Goal: Information Seeking & Learning: Learn about a topic

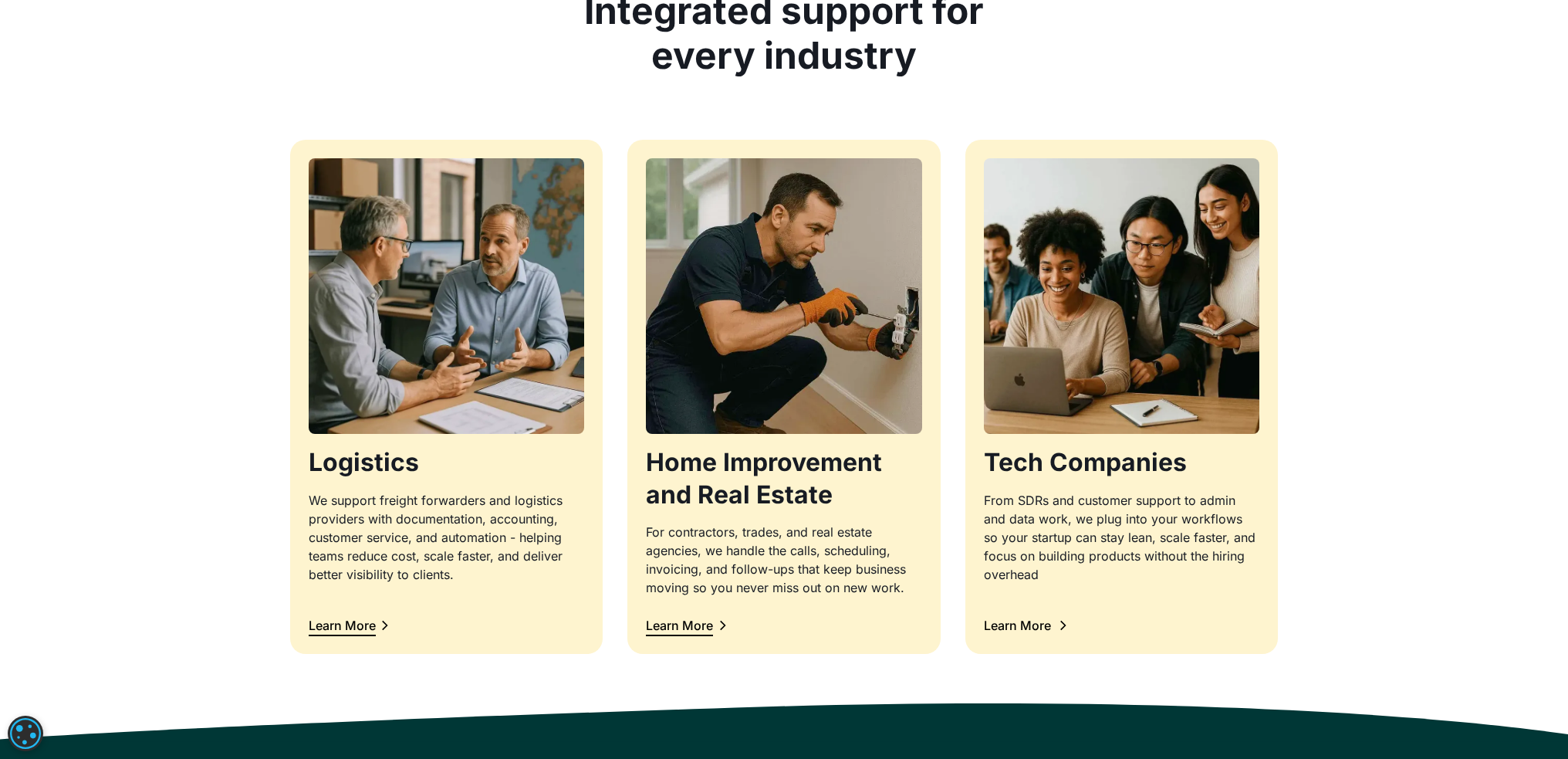
scroll to position [1467, 0]
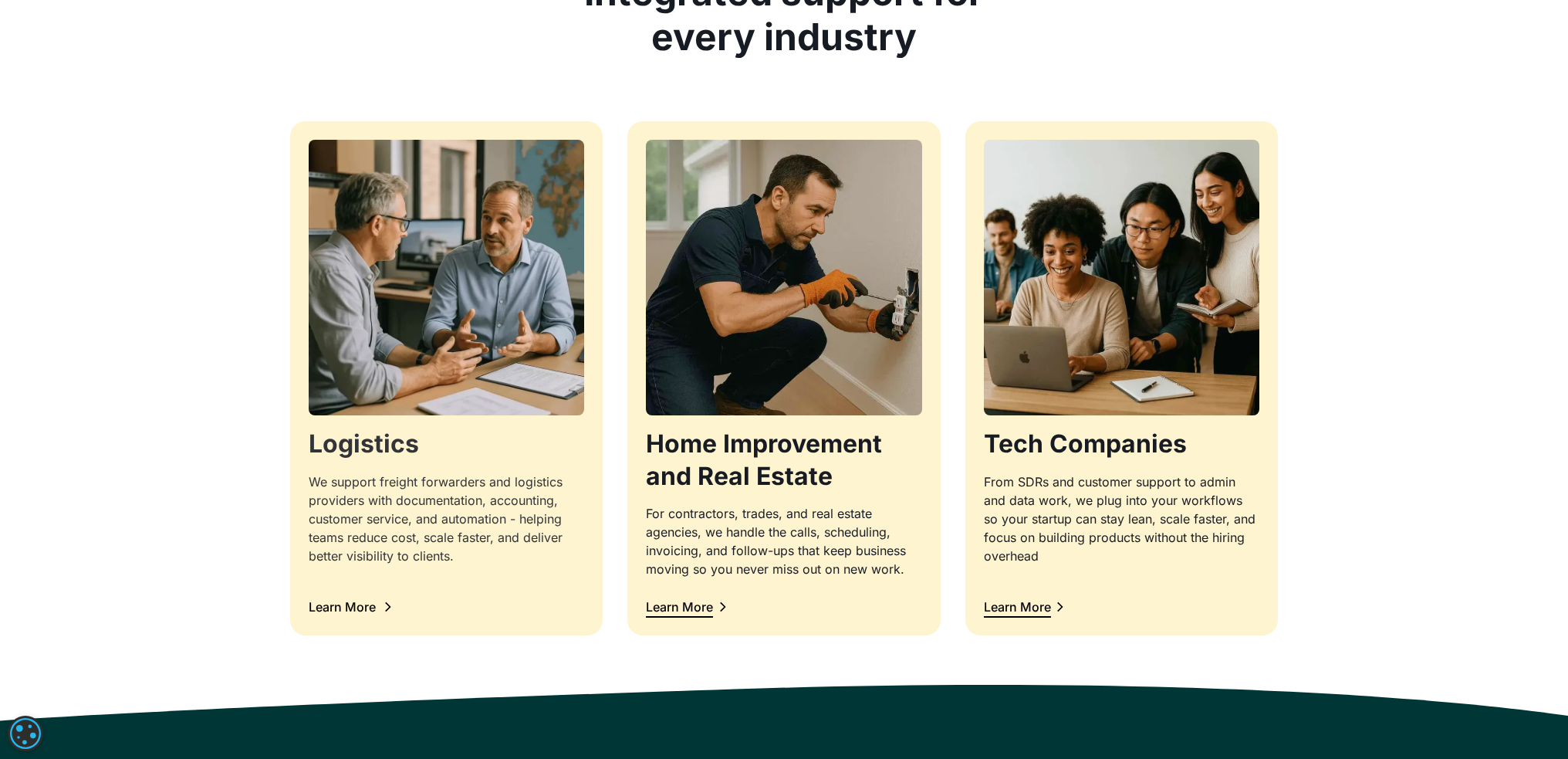
click at [421, 526] on div "We support freight forwarders and logistics providers with documentation, accou…" at bounding box center [446, 519] width 276 height 93
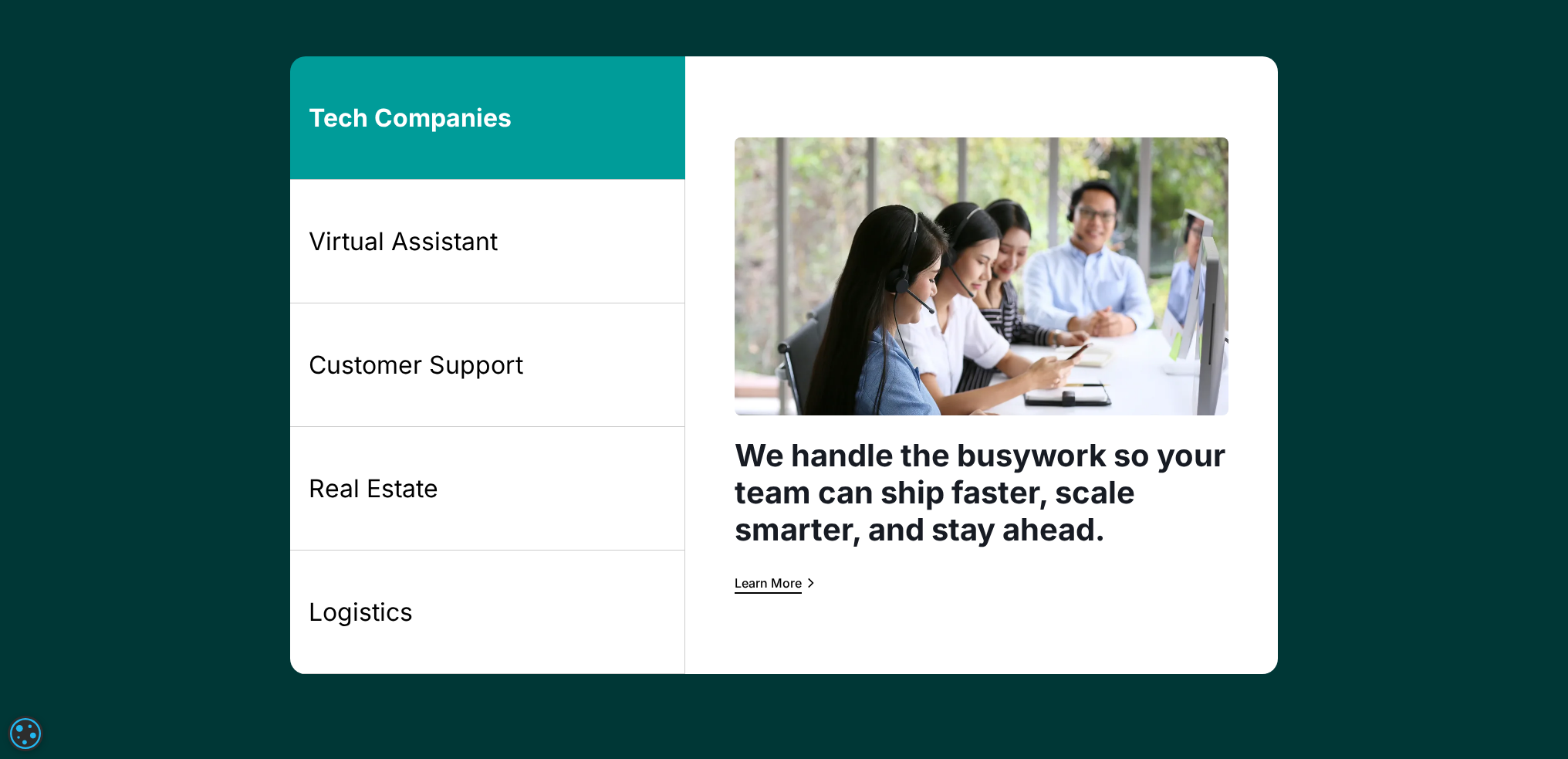
scroll to position [1235, 0]
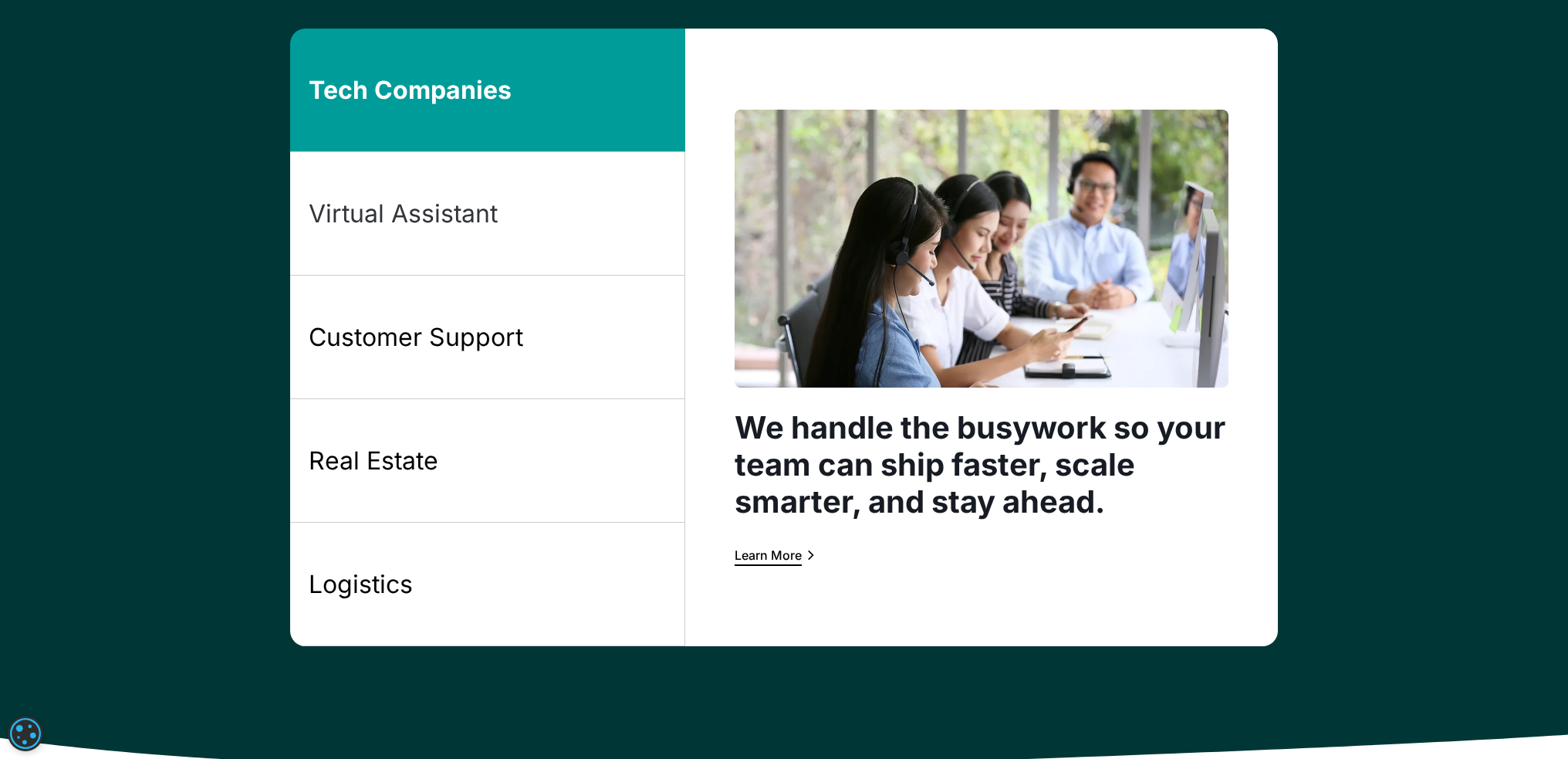
click at [446, 237] on link "Virtual Assistant" at bounding box center [487, 213] width 395 height 123
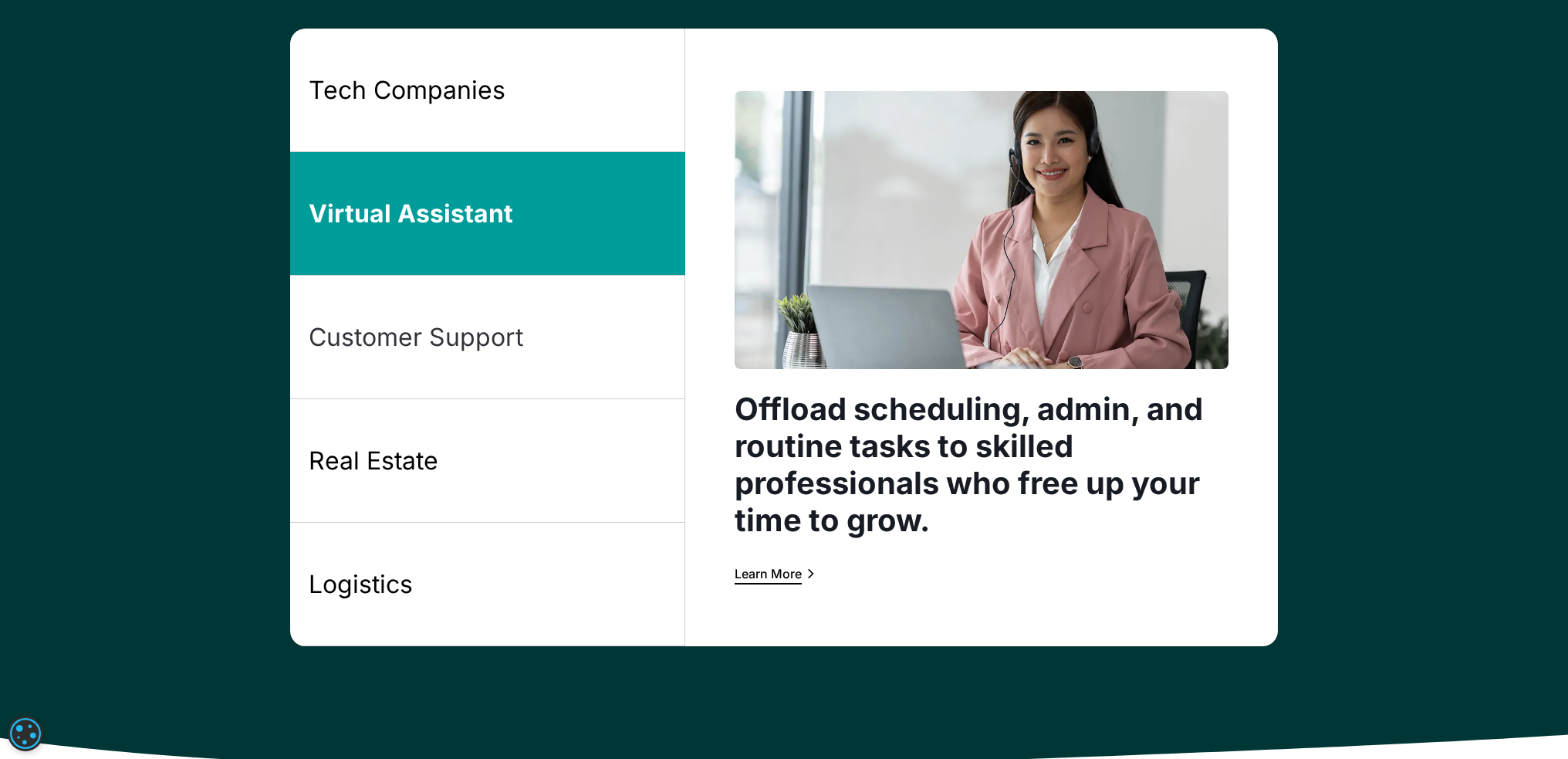
click at [398, 326] on div "Customer Support" at bounding box center [416, 337] width 214 height 32
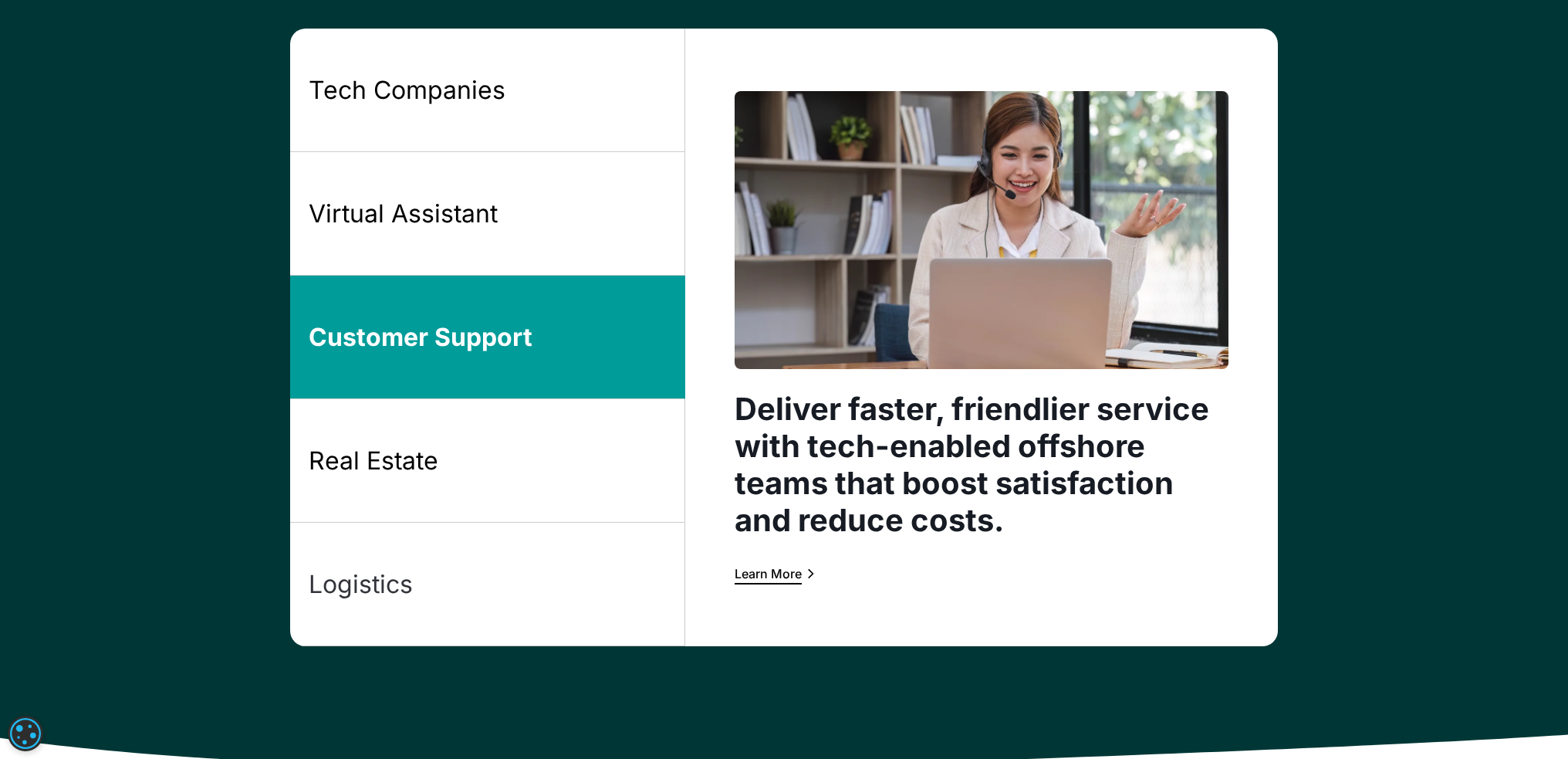
click at [414, 589] on link "Logistics" at bounding box center [487, 584] width 395 height 123
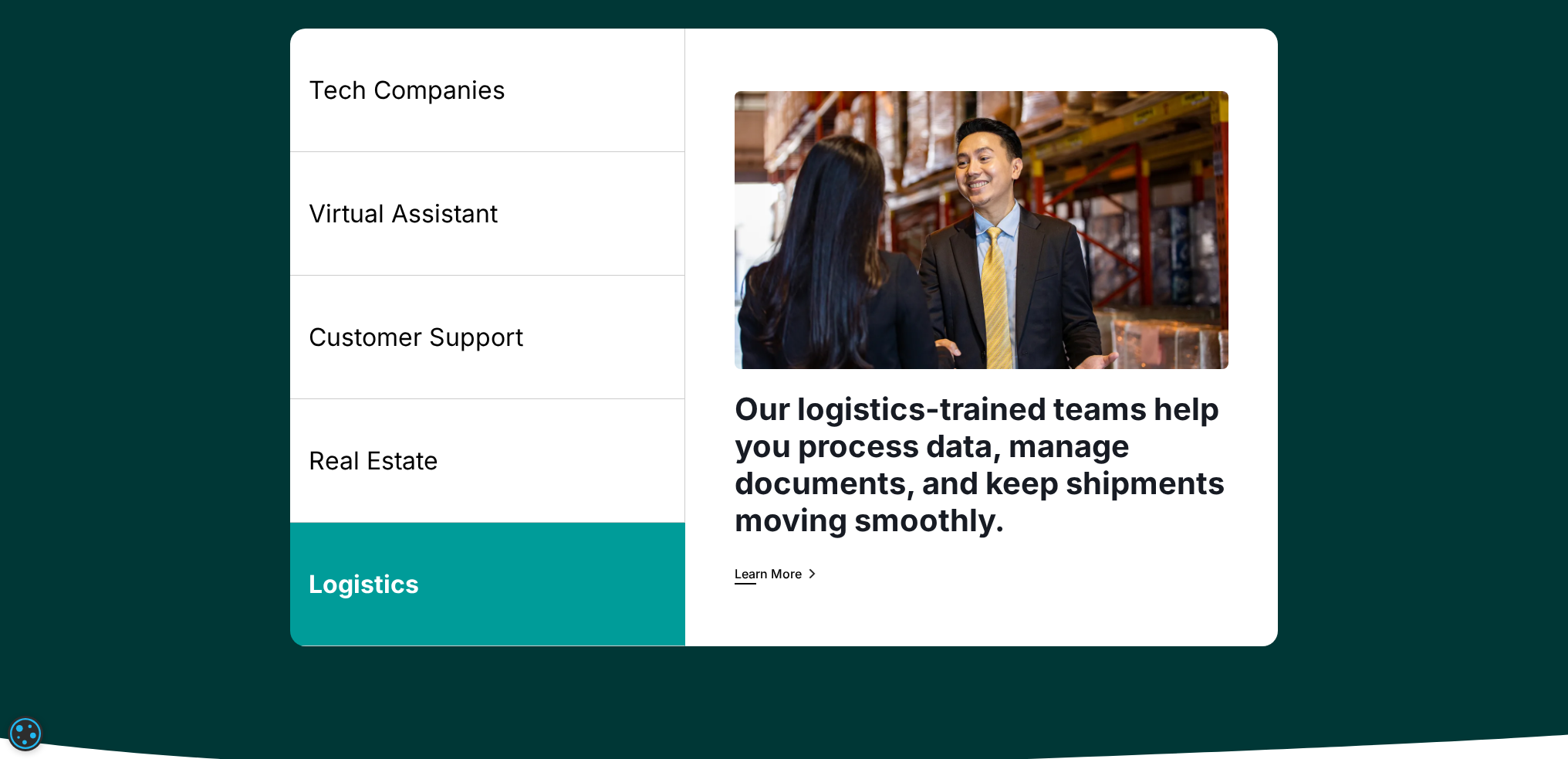
click at [768, 579] on div "Learn More" at bounding box center [768, 573] width 67 height 13
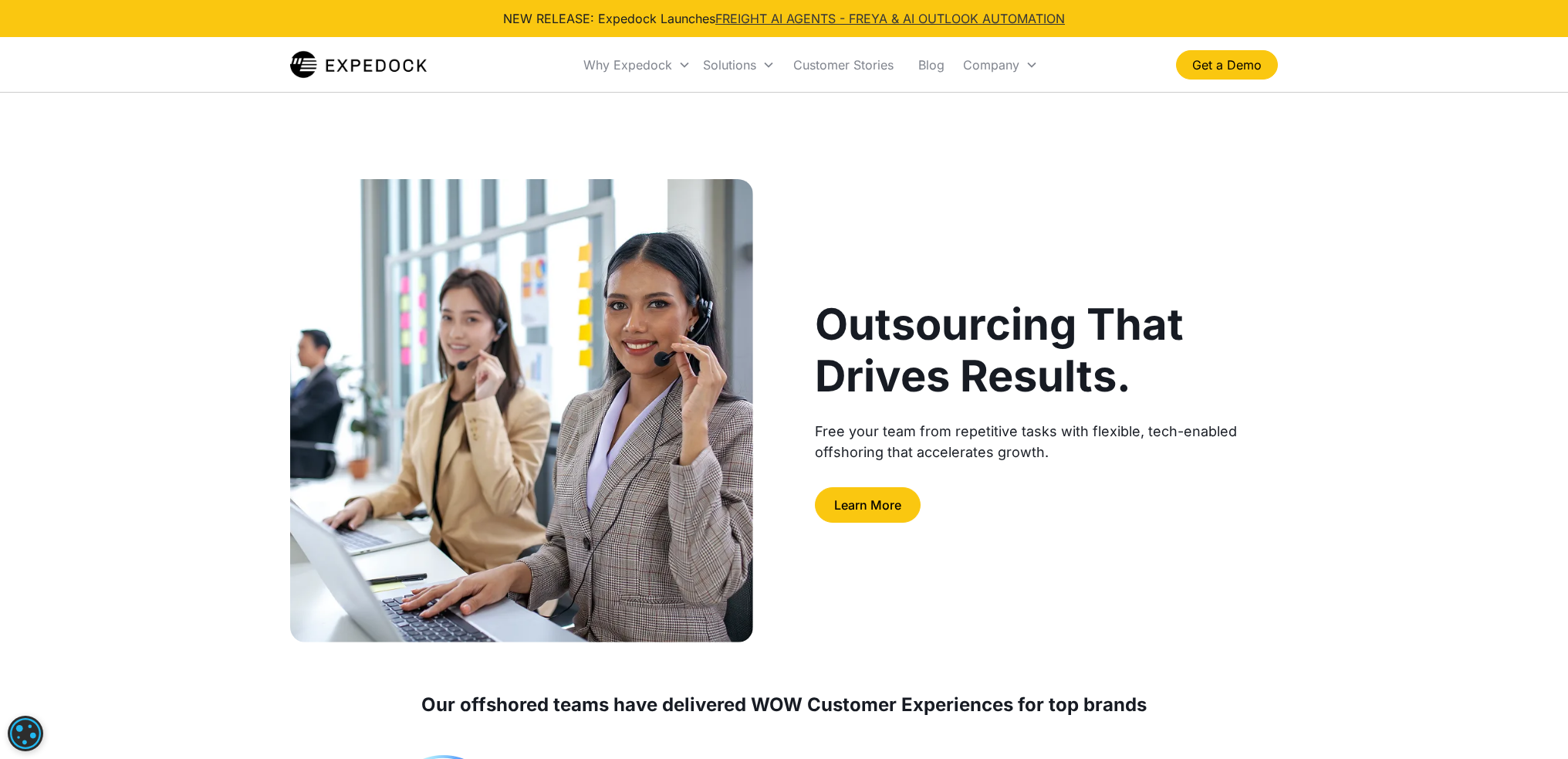
click at [957, 13] on link "FREIGHT AI AGENTS - FREYA & AI OUTLOOK AUTOMATION" at bounding box center [889, 19] width 350 height 15
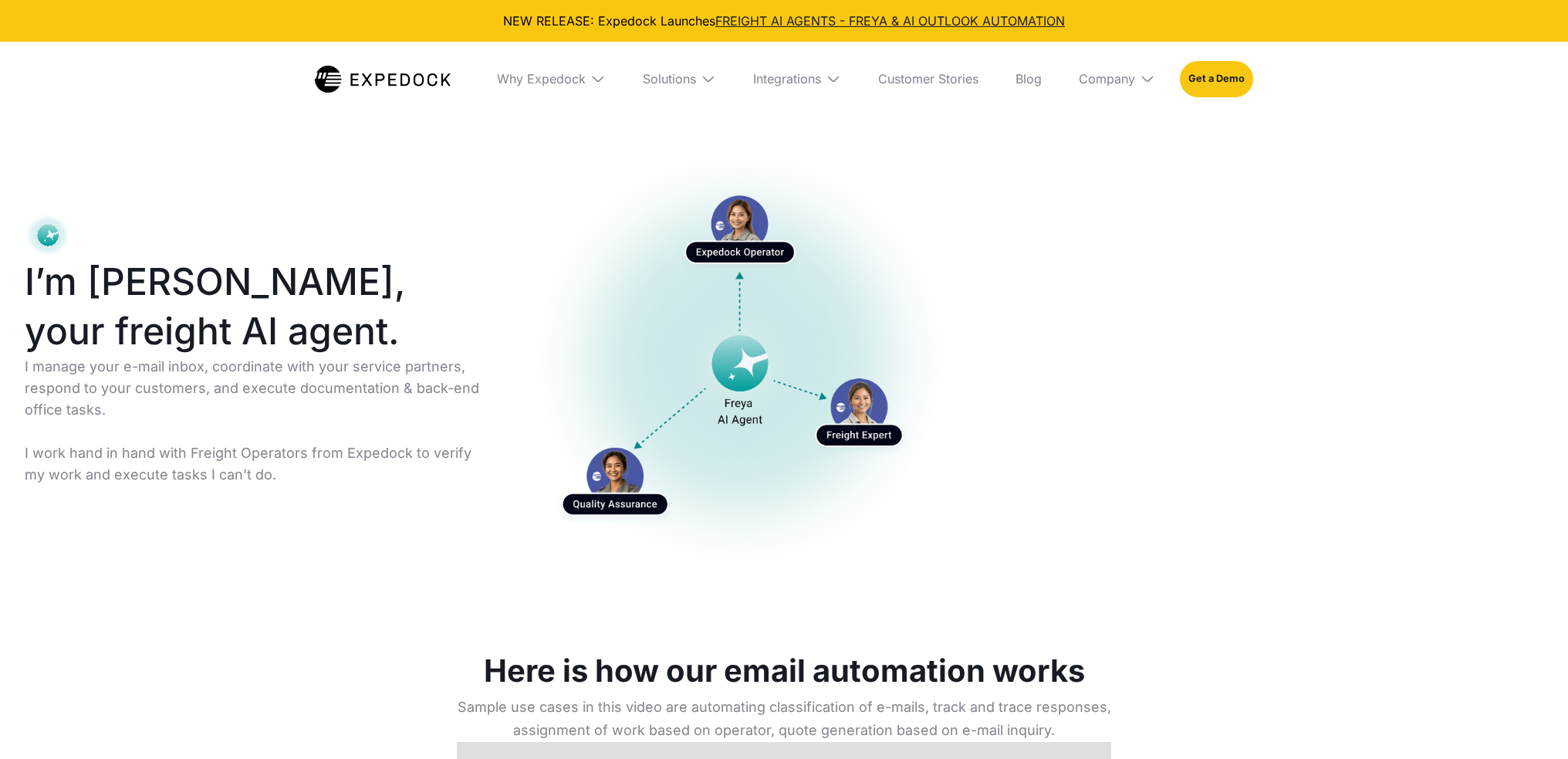
select select
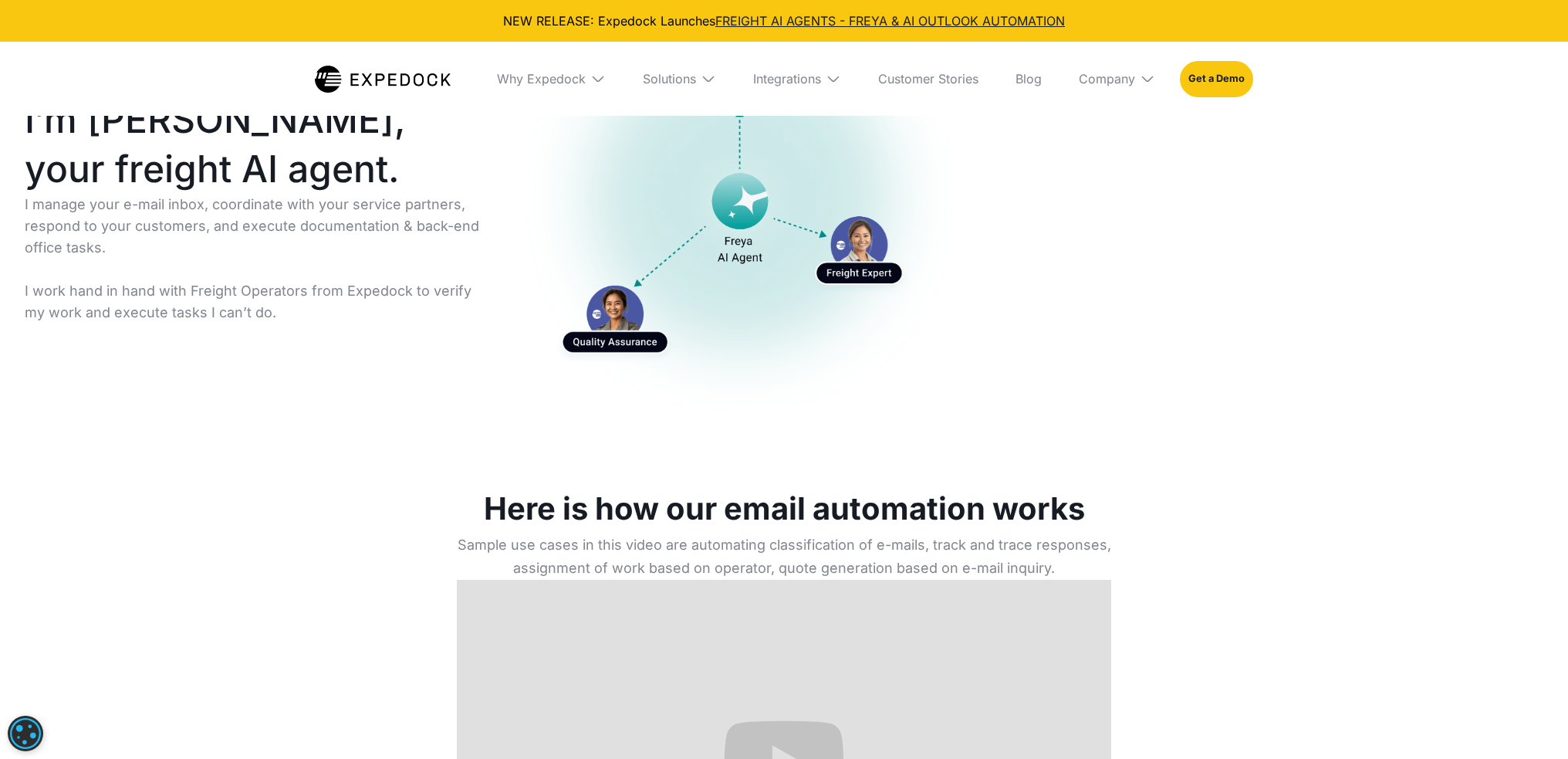
scroll to position [163, 0]
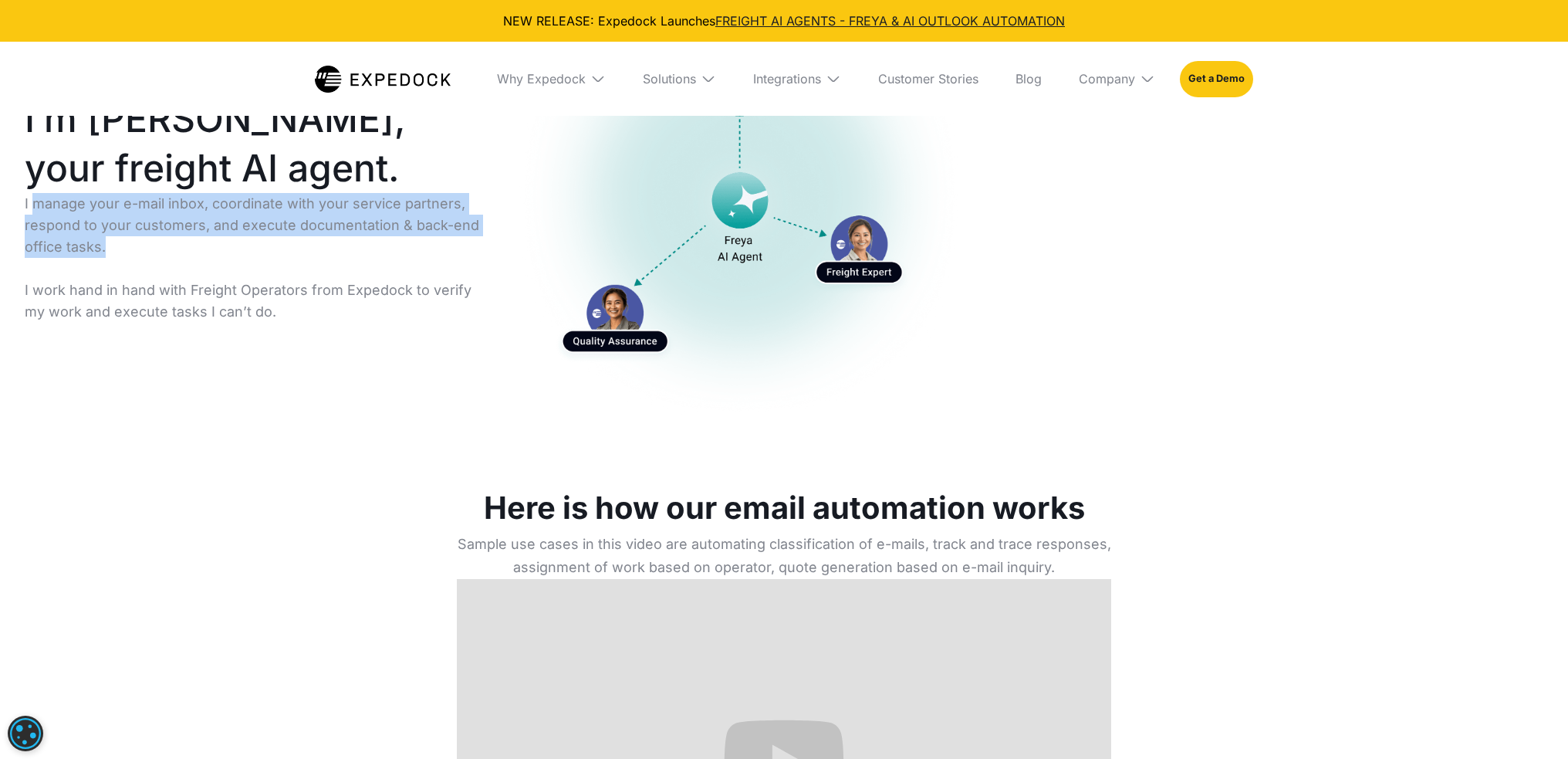
drag, startPoint x: 149, startPoint y: 256, endPoint x: 38, endPoint y: 215, distance: 118.3
click at [38, 215] on p "I manage your e-mail inbox, coordinate with your service partners, respond to y…" at bounding box center [258, 258] width 468 height 130
copy p "manage your e-mail inbox, coordinate with your service partners, respond to you…"
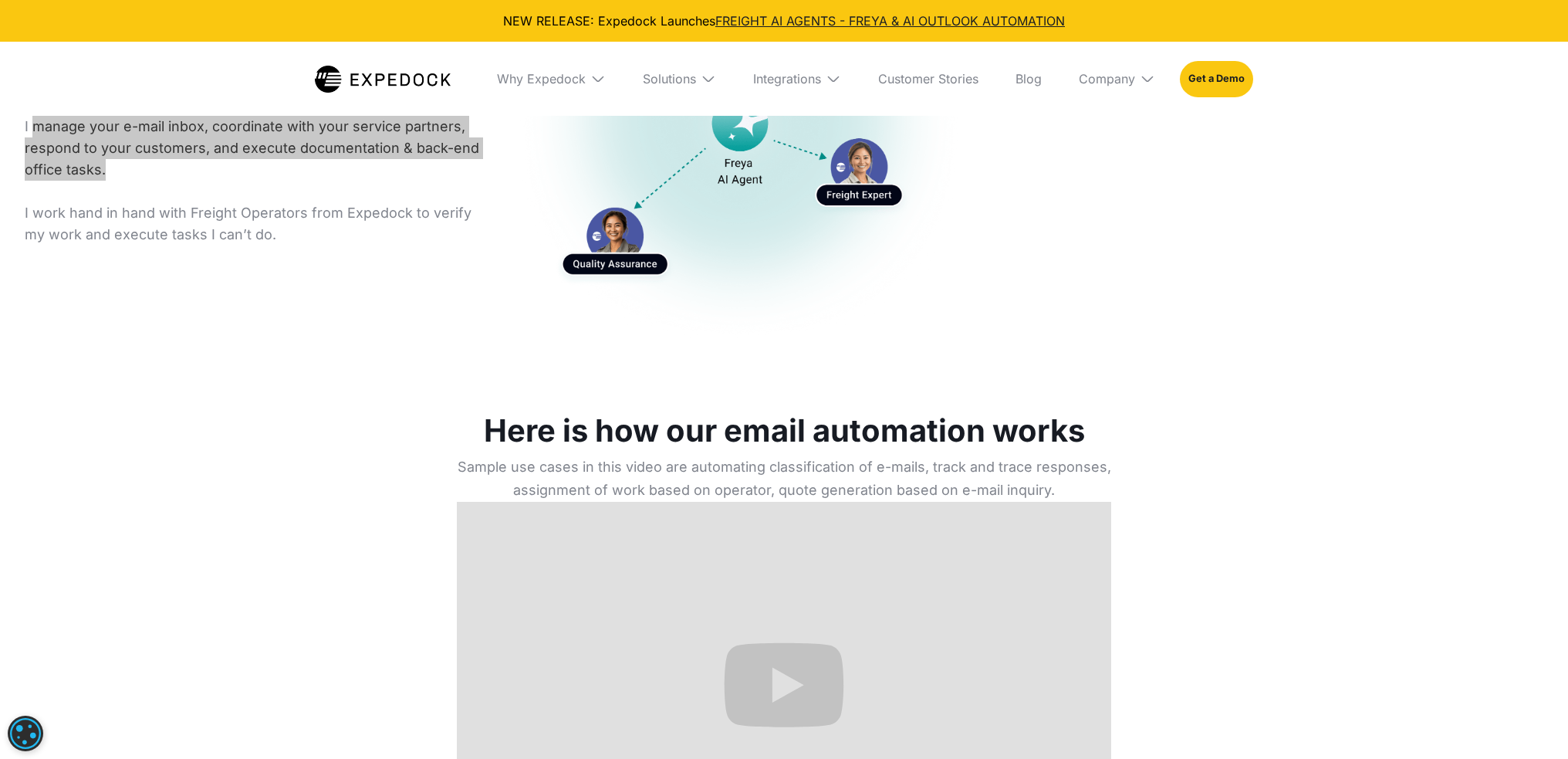
scroll to position [471, 0]
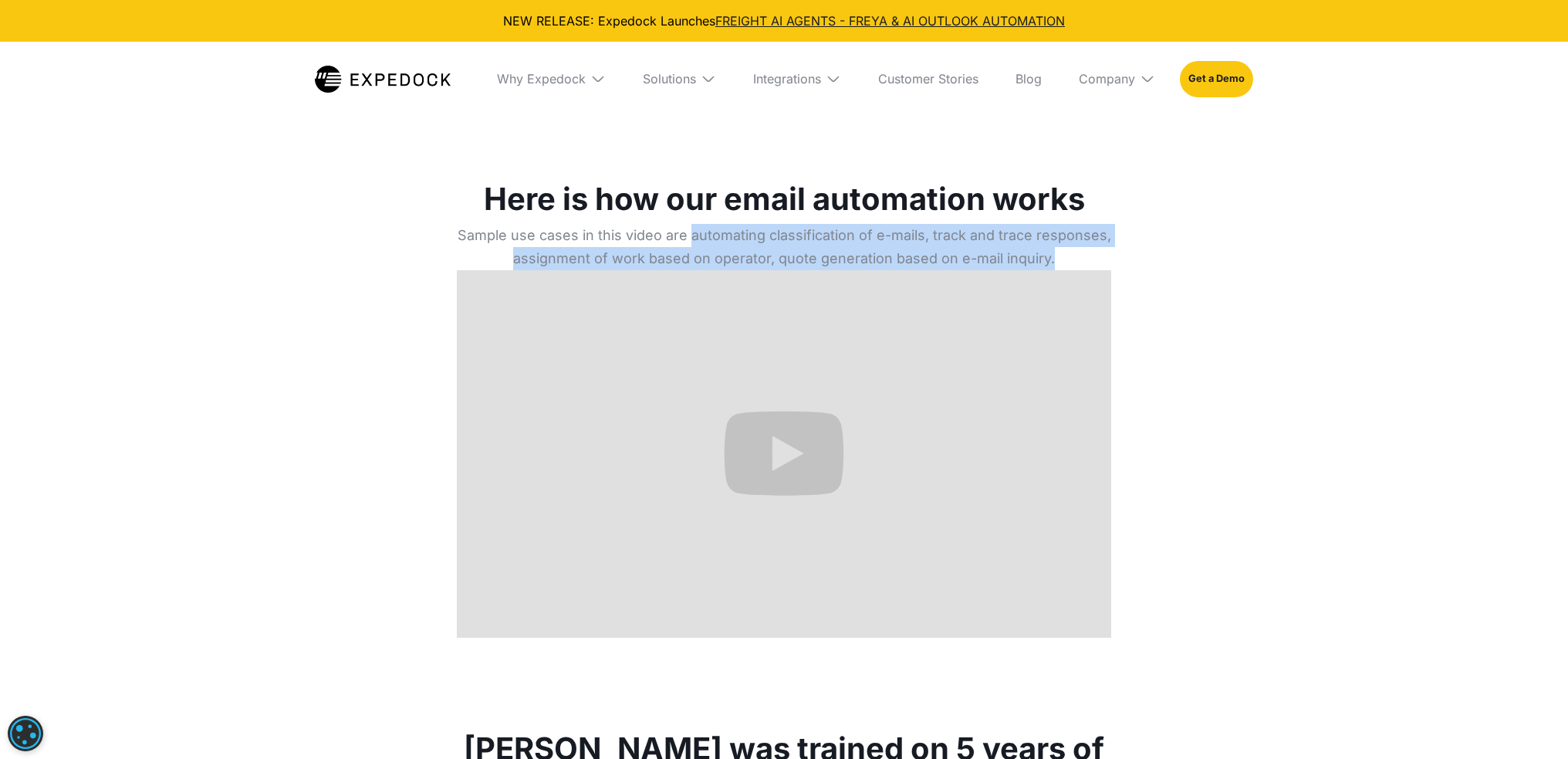
drag, startPoint x: 694, startPoint y: 237, endPoint x: 1052, endPoint y: 259, distance: 358.7
click at [1052, 259] on p "Sample use cases in this video are automating classification of e-mails, track …" at bounding box center [784, 246] width 654 height 46
copy p "automating classification of e-mails, track and trace responses, assignment of …"
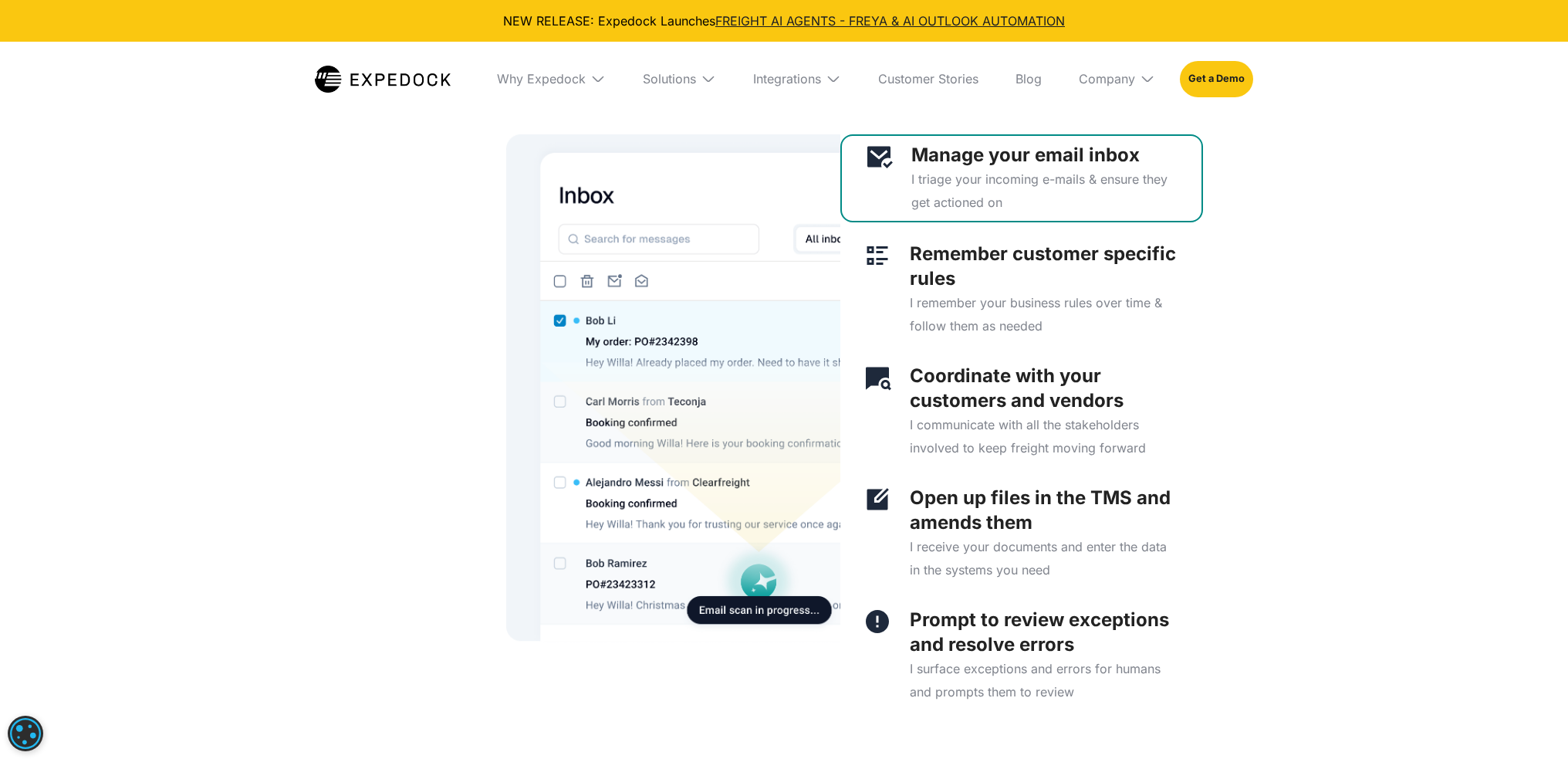
scroll to position [3713, 0]
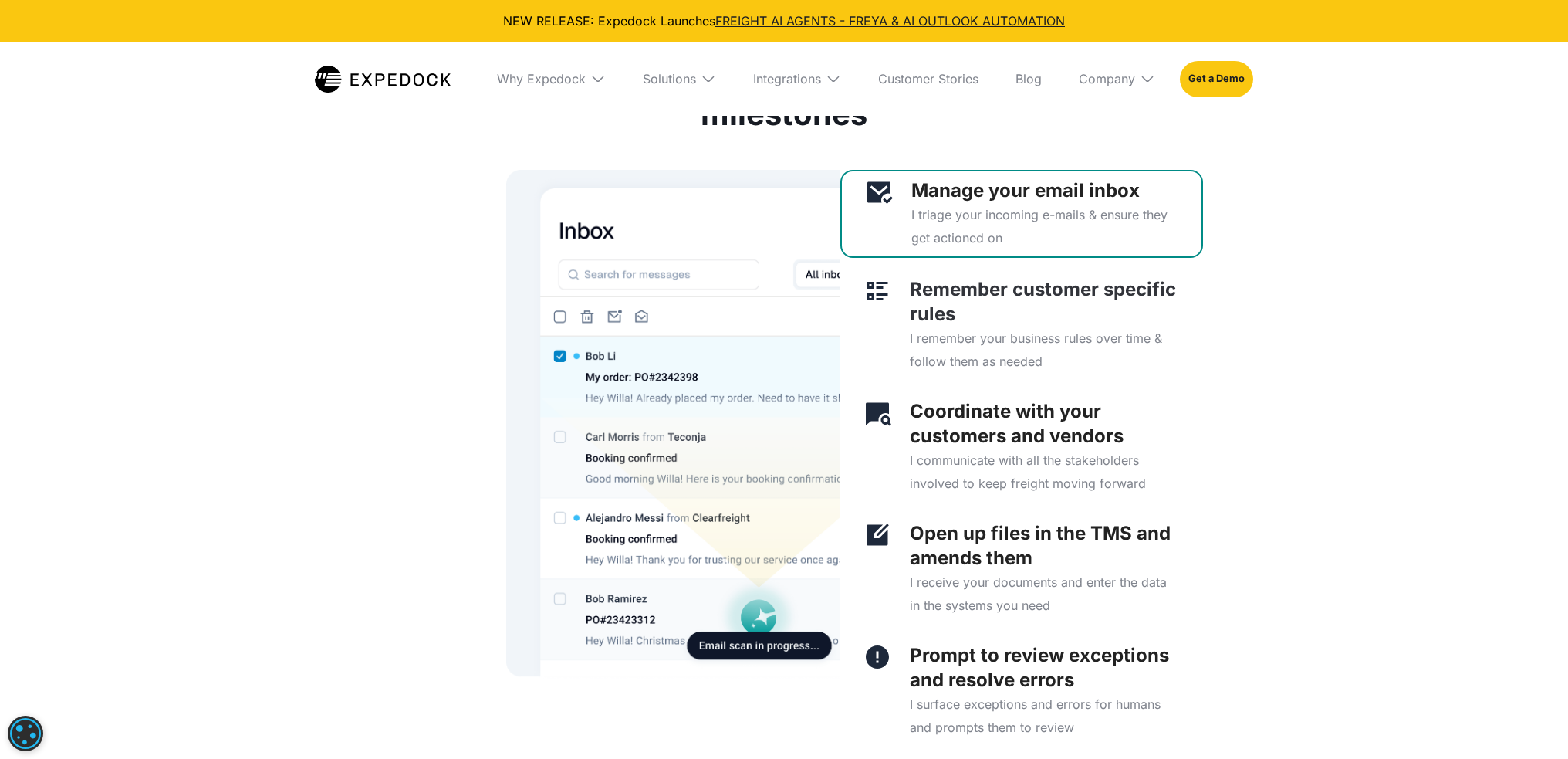
click at [1034, 326] on p "Remember customer specific rules" at bounding box center [1044, 302] width 270 height 50
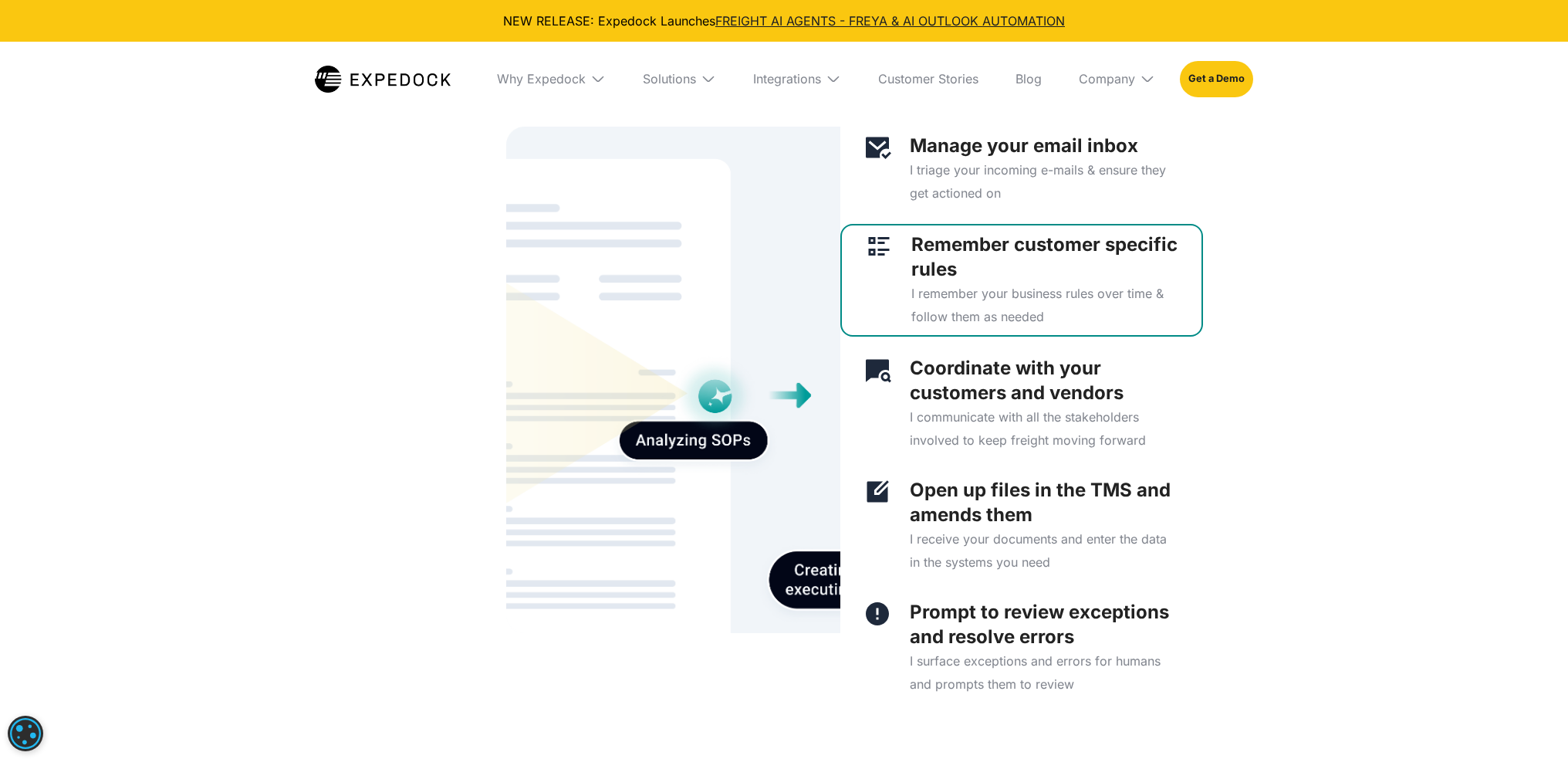
scroll to position [3790, 0]
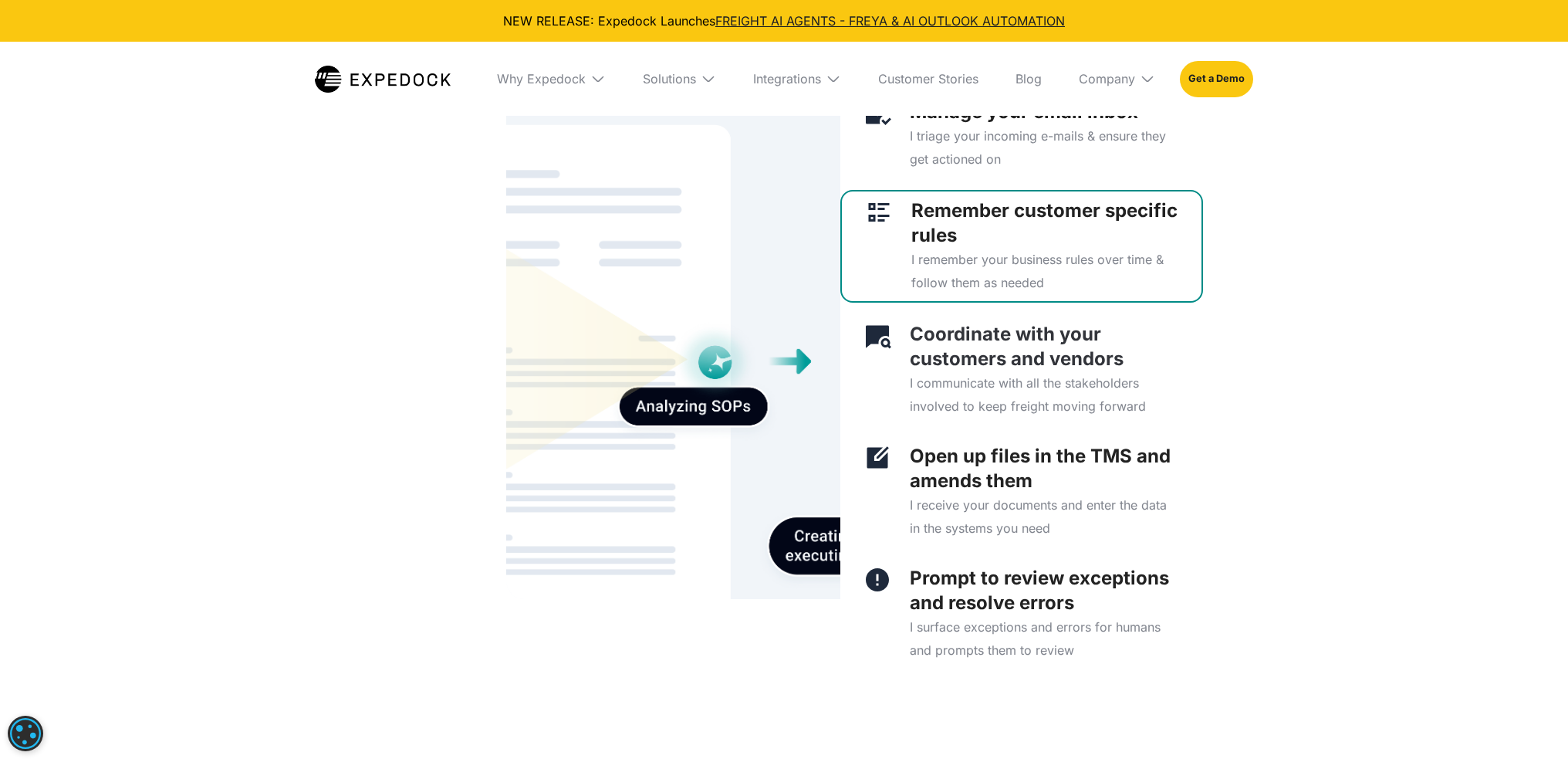
click at [1090, 382] on p "I communicate with all the stakeholders involved to keep freight moving forward" at bounding box center [1044, 394] width 270 height 46
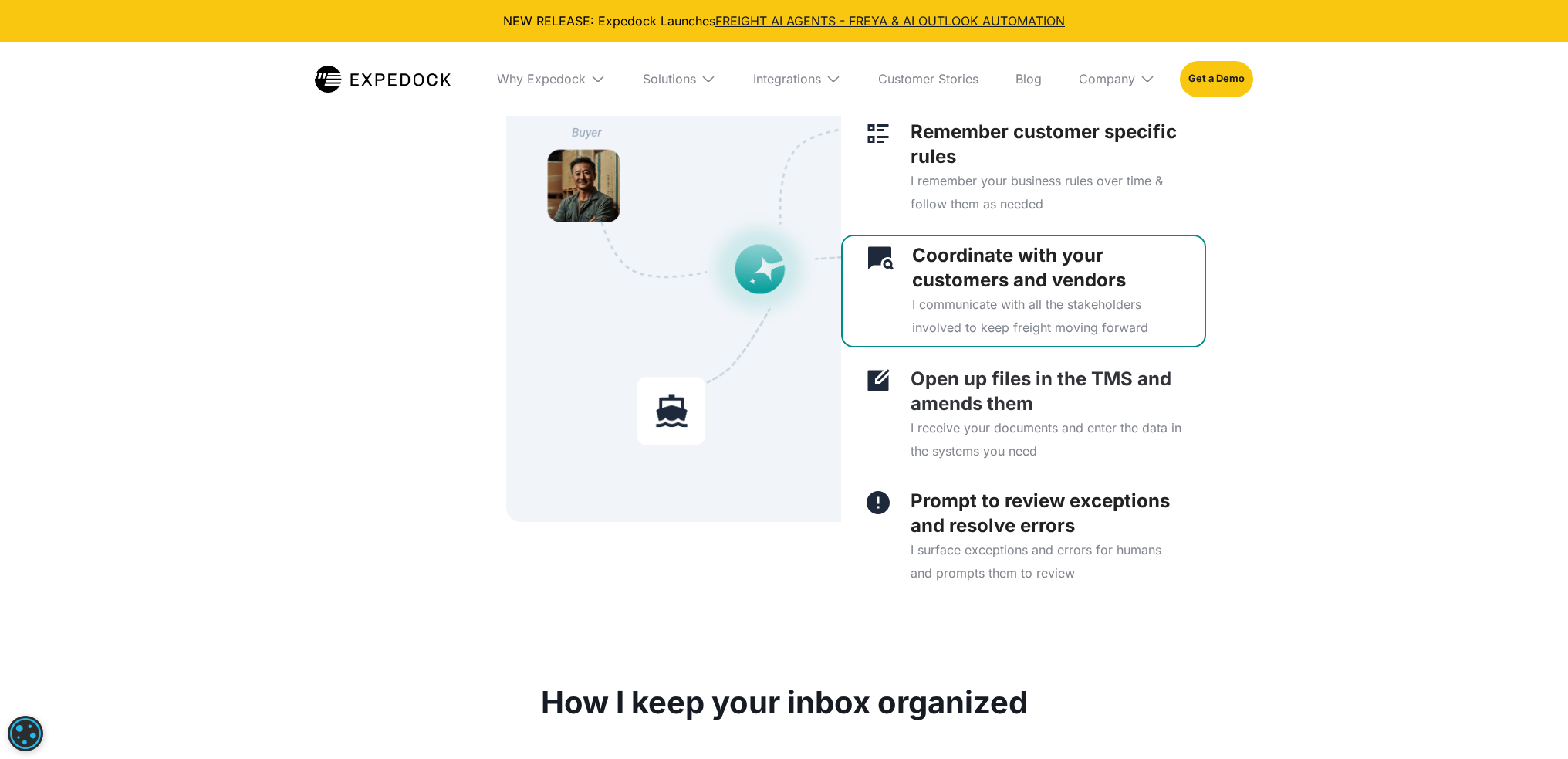
click at [1108, 438] on p "I receive your documents and enter the data in the systems you need" at bounding box center [1046, 439] width 272 height 46
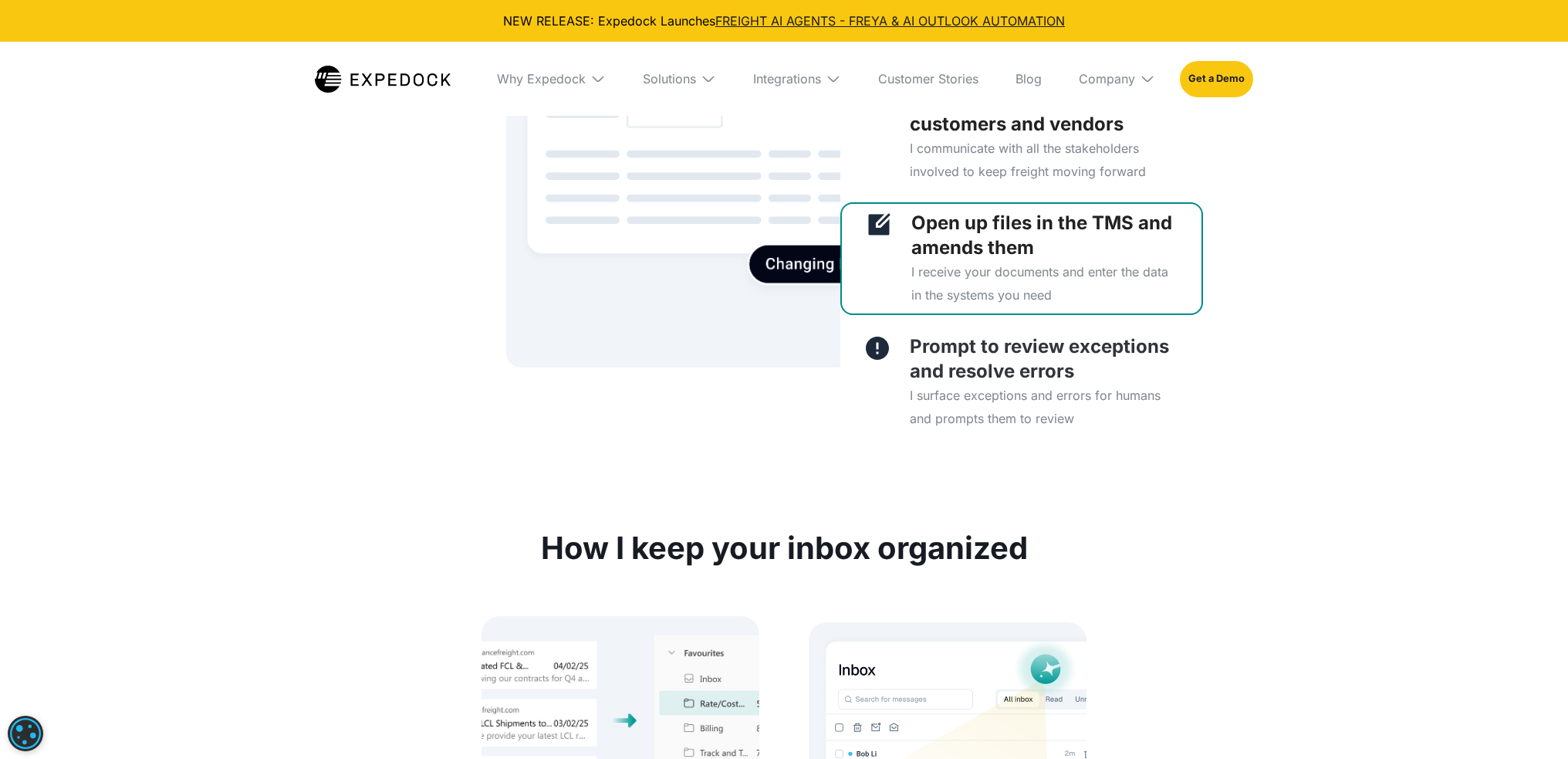
click at [1095, 401] on p "I surface exceptions and errors for humans and prompts them to review" at bounding box center [1044, 406] width 270 height 46
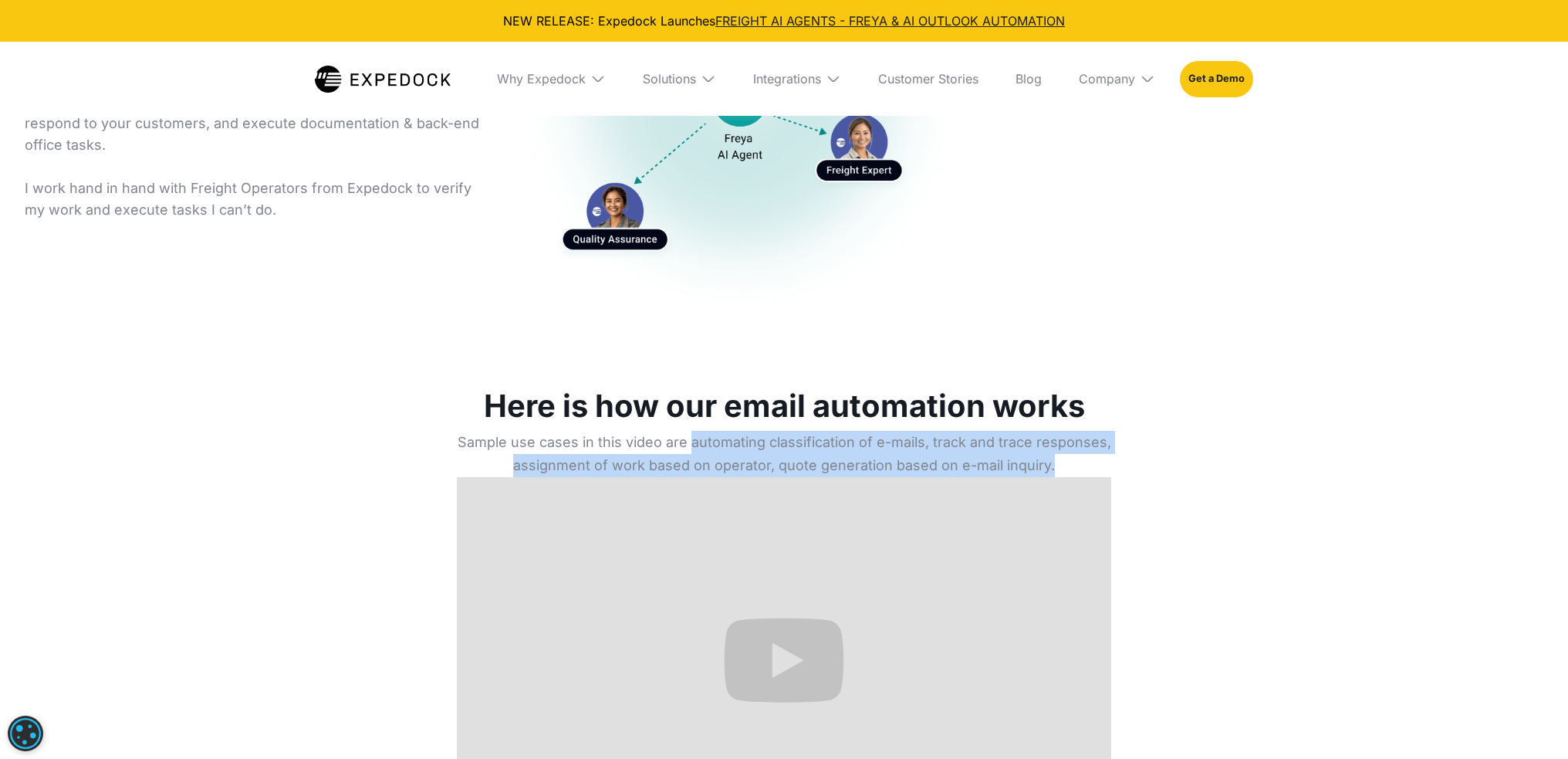
scroll to position [0, 0]
